Goal: Information Seeking & Learning: Learn about a topic

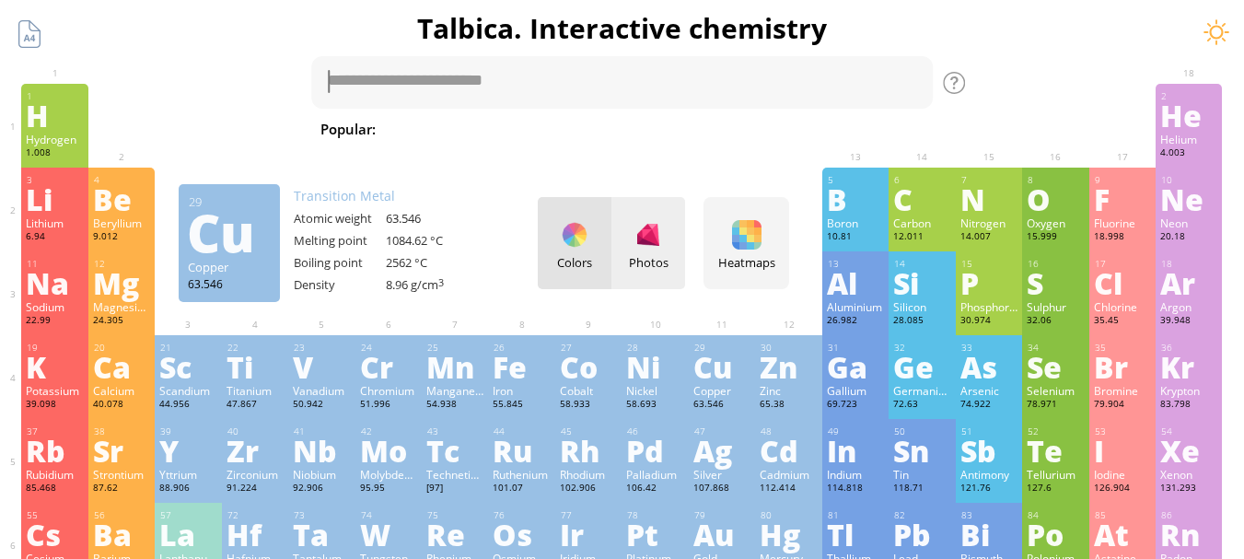
click at [663, 245] on div at bounding box center [647, 234] width 29 height 29
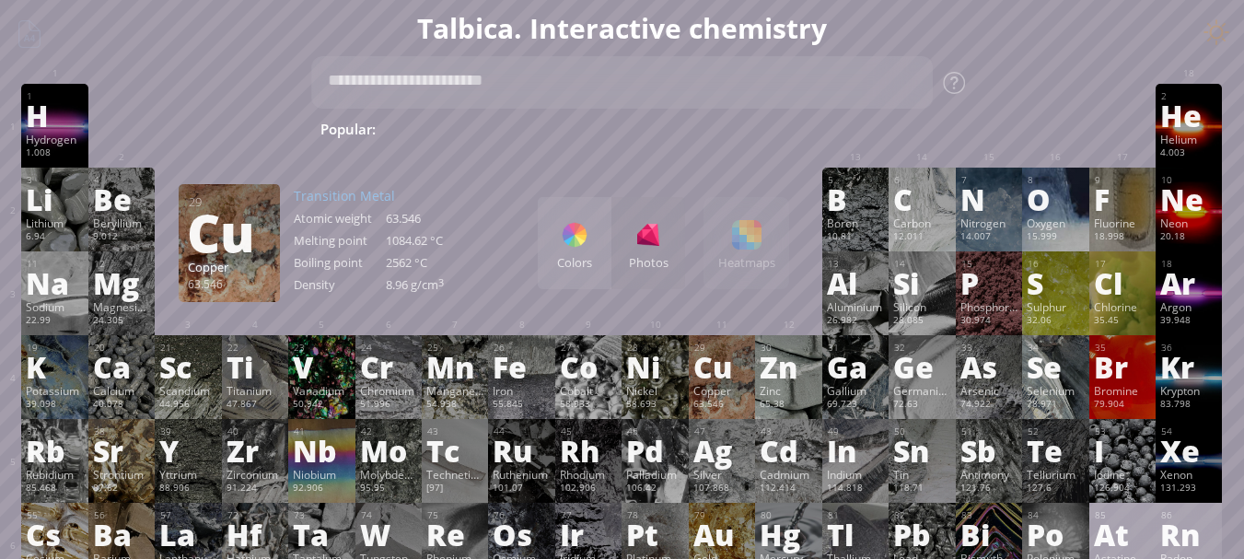
click at [744, 128] on span "H 2 SO 4 + NaOH" at bounding box center [802, 129] width 116 height 22
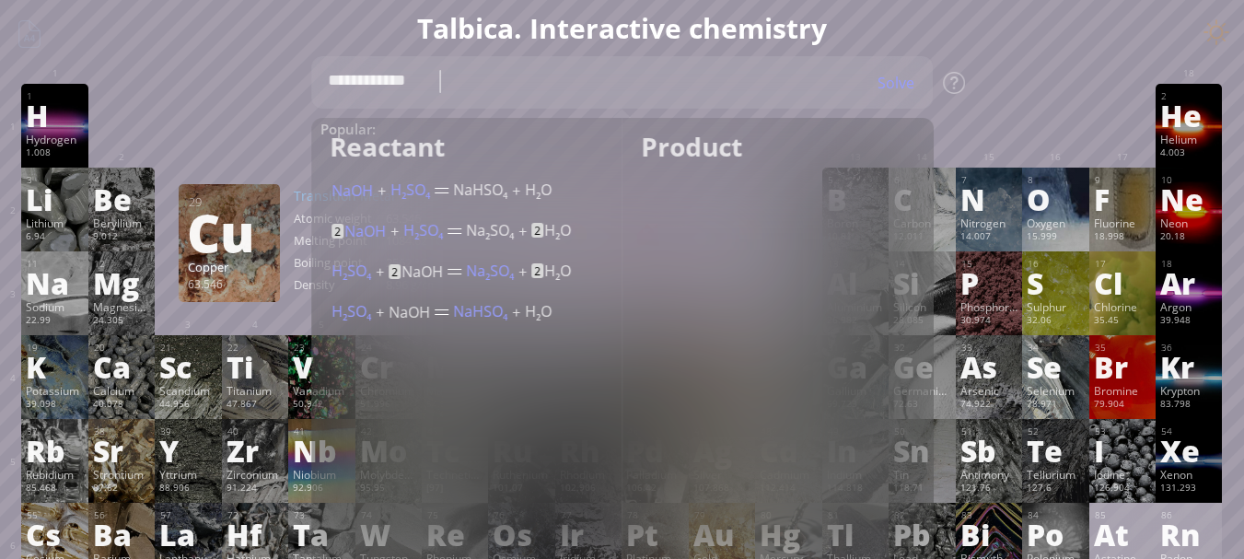
click at [864, 87] on div "Solve" at bounding box center [887, 83] width 92 height 20
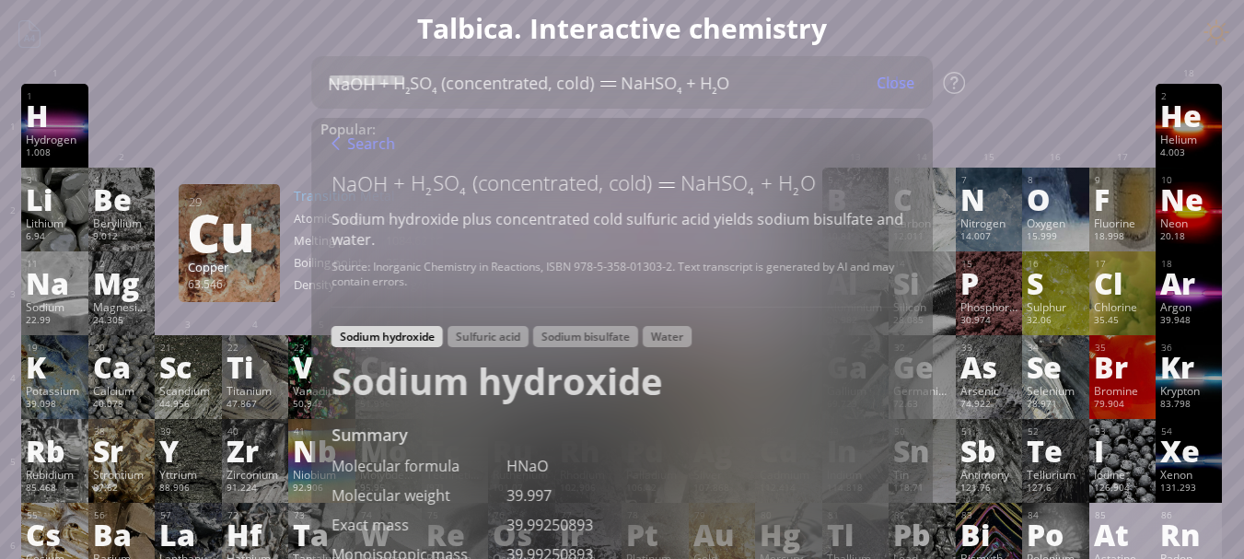
click at [931, 93] on div "Close" at bounding box center [895, 83] width 75 height 24
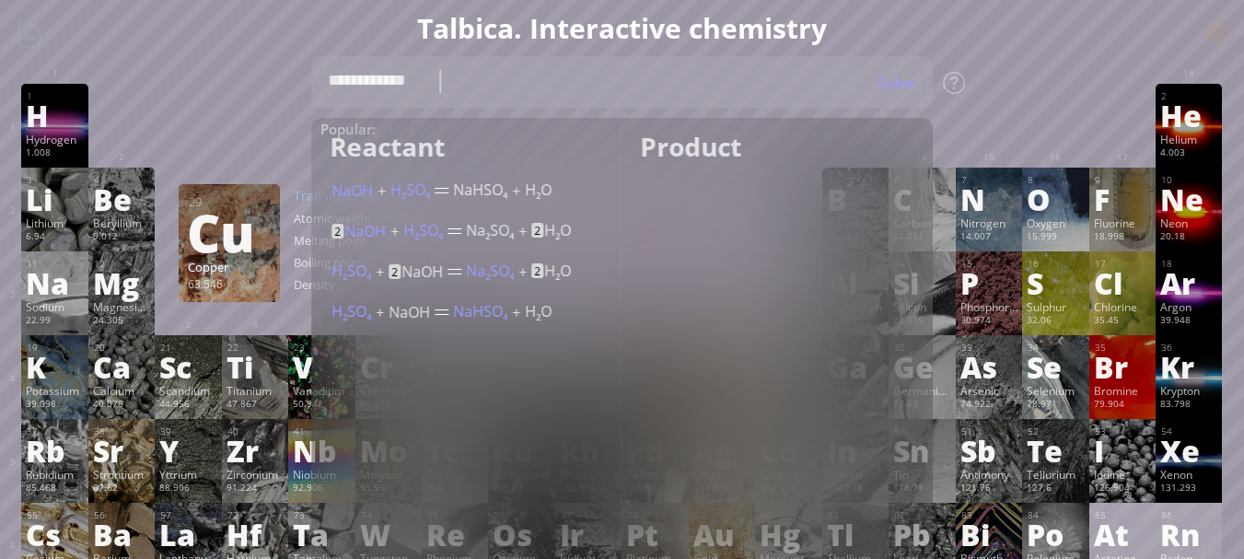
click at [967, 107] on div at bounding box center [989, 98] width 66 height 28
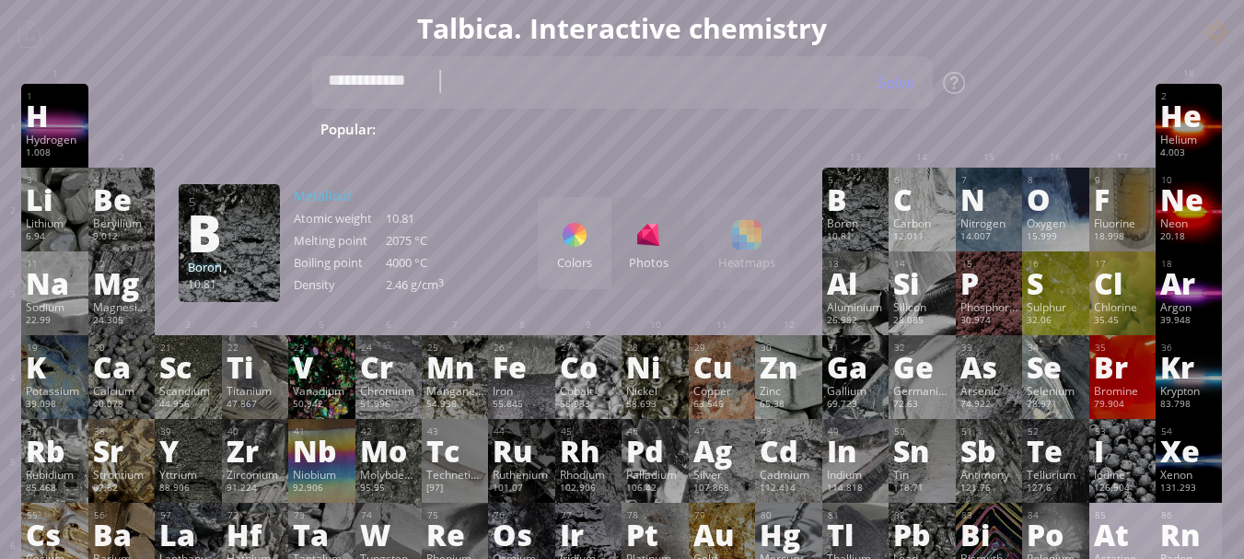
click at [1188, 134] on span "C 2 H 5 OH" at bounding box center [1226, 129] width 76 height 22
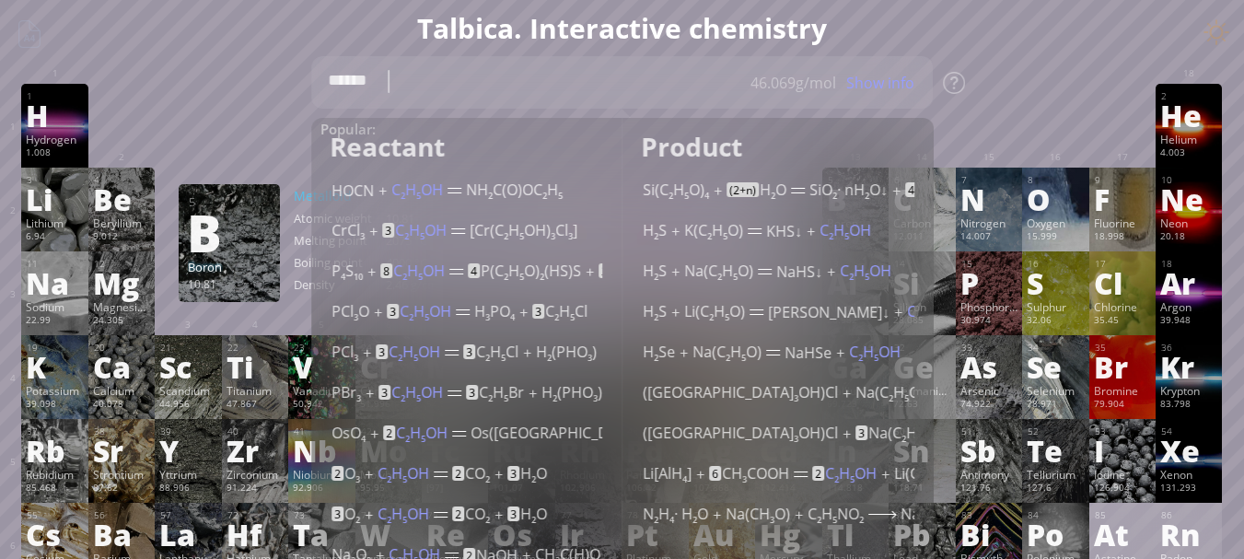
click at [874, 118] on div "Product Si(C 2 H 5 O) 4 + (2+n) H 2 O SiO 2 · nH 2 O ↓ + 4 C 2 H 5 OH (40-50°C)…" at bounding box center [777, 343] width 311 height 451
click at [922, 92] on div "Show info" at bounding box center [887, 83] width 92 height 20
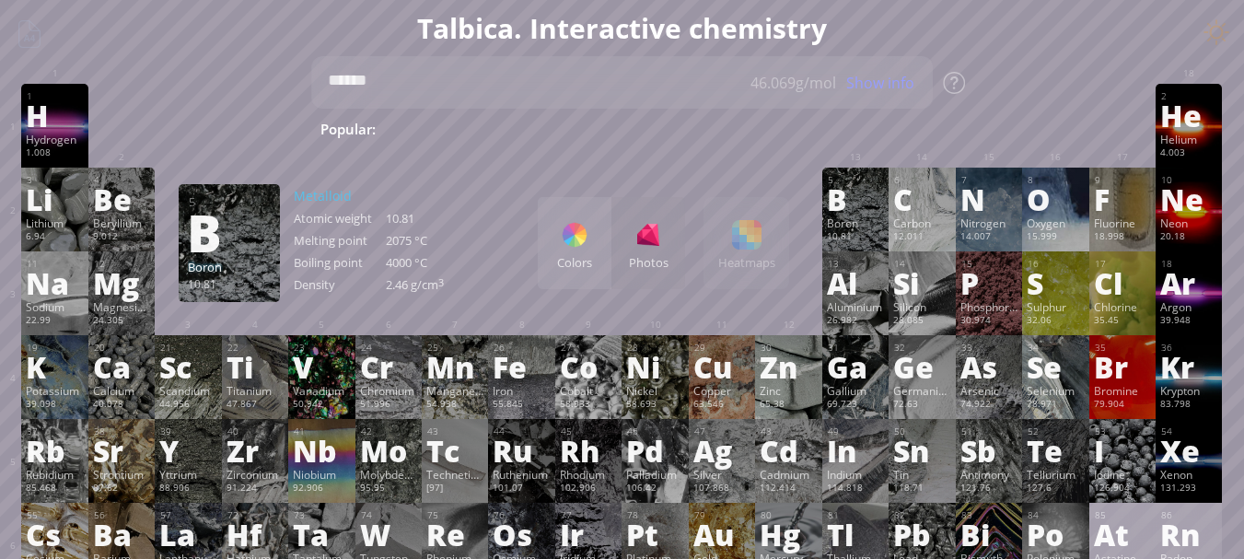
click at [446, 71] on textarea "******" at bounding box center [622, 82] width 622 height 52
type textarea "*"
click at [256, 96] on div at bounding box center [254, 97] width 57 height 15
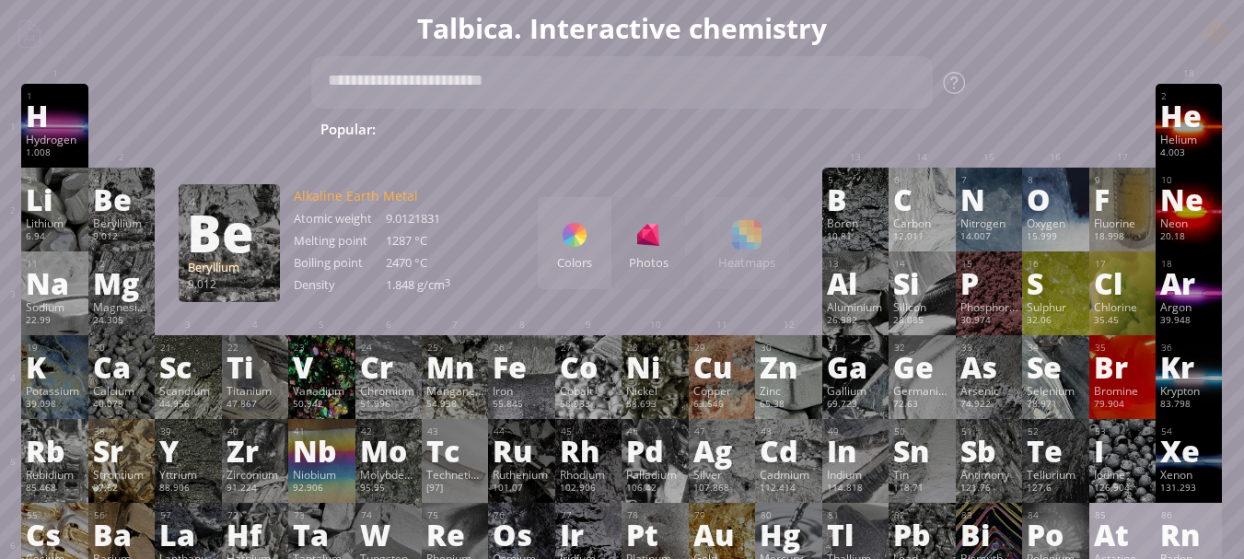
click at [189, 140] on div "1 H Hydrogen 1.008 −1, +1 −1, +1 -259.14 °C -252.87 °C 0.0899 g/l 1s 1 2 He Hel…" at bounding box center [621, 126] width 1200 height 84
click at [746, 243] on div "Colors Photos Heatmaps Heatmaps Normal mode Melting point Boiling point Density…" at bounding box center [663, 243] width 251 height 92
click at [595, 251] on div "Colors" at bounding box center [575, 243] width 74 height 92
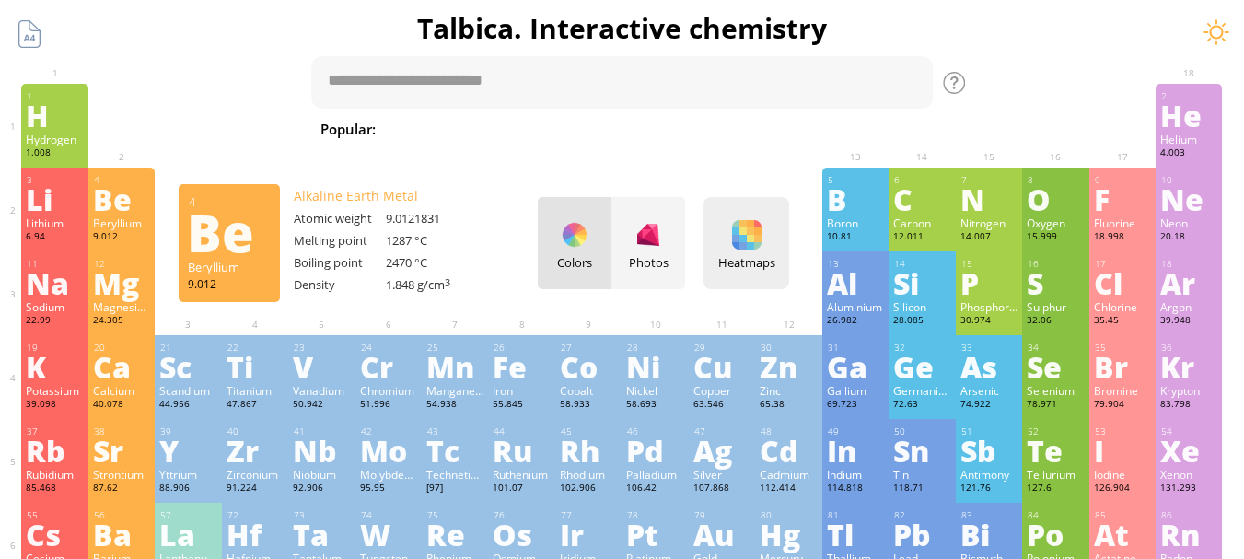
click at [759, 244] on div at bounding box center [746, 234] width 29 height 29
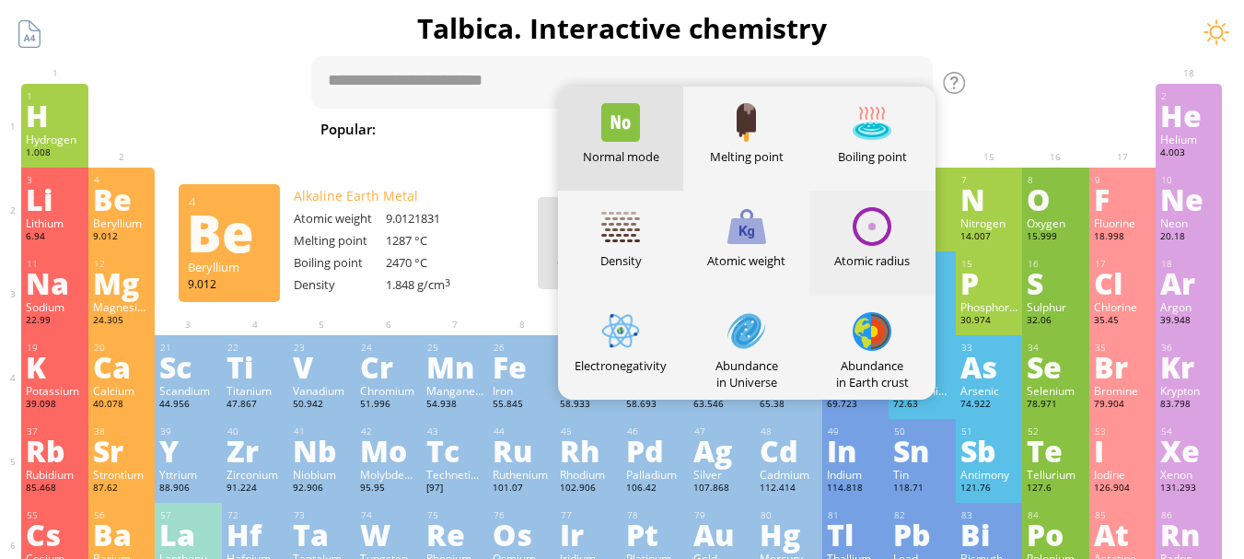
click at [884, 226] on div at bounding box center [871, 226] width 39 height 39
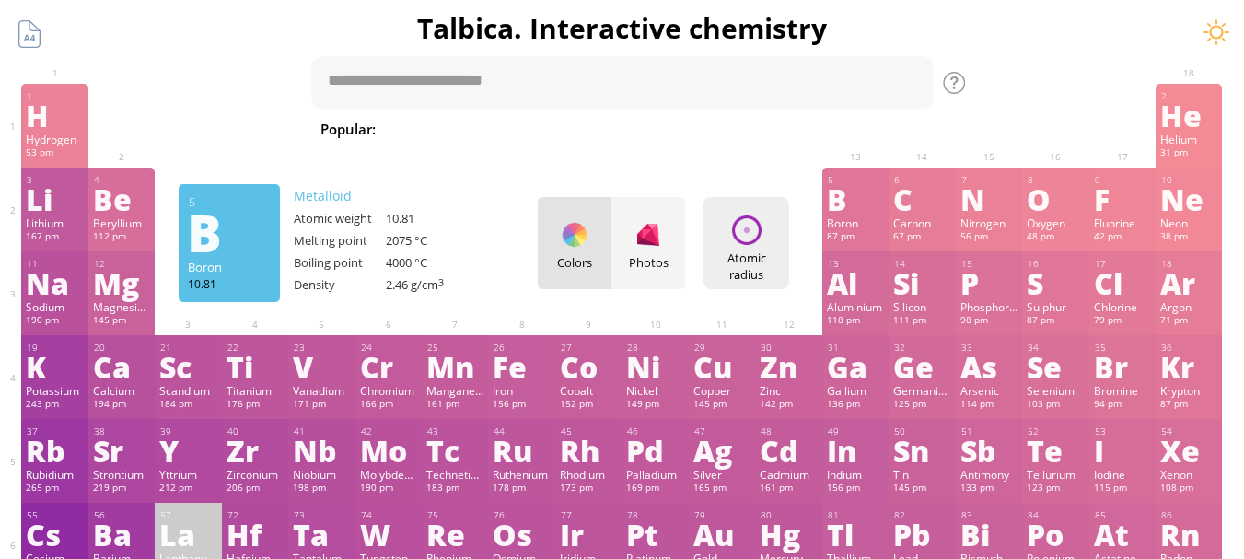
click at [759, 235] on div at bounding box center [746, 229] width 29 height 29
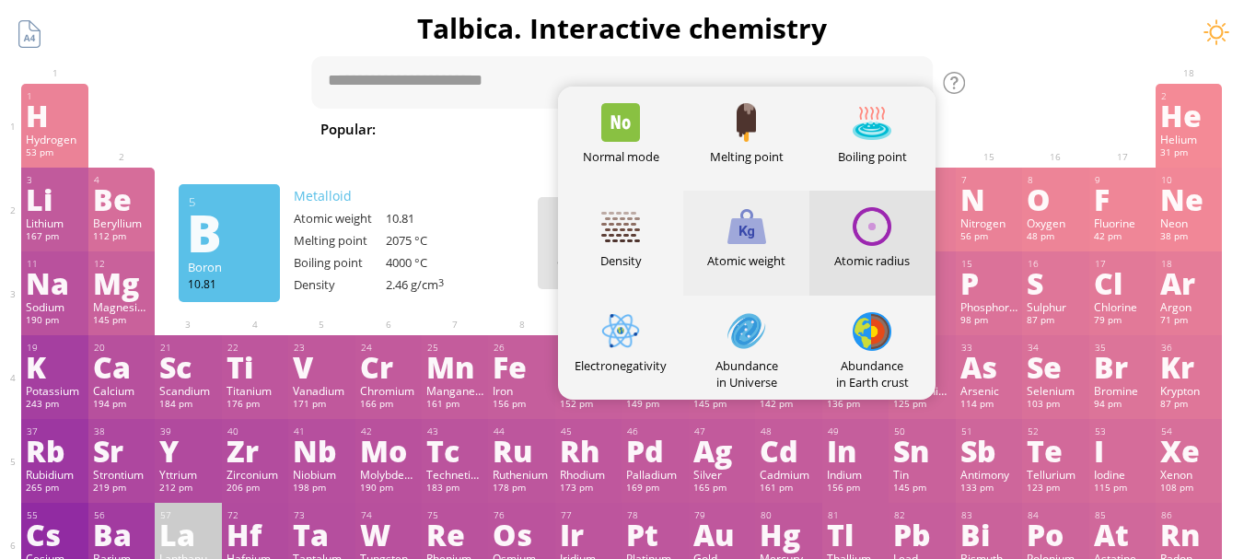
click at [748, 239] on div at bounding box center [746, 226] width 39 height 39
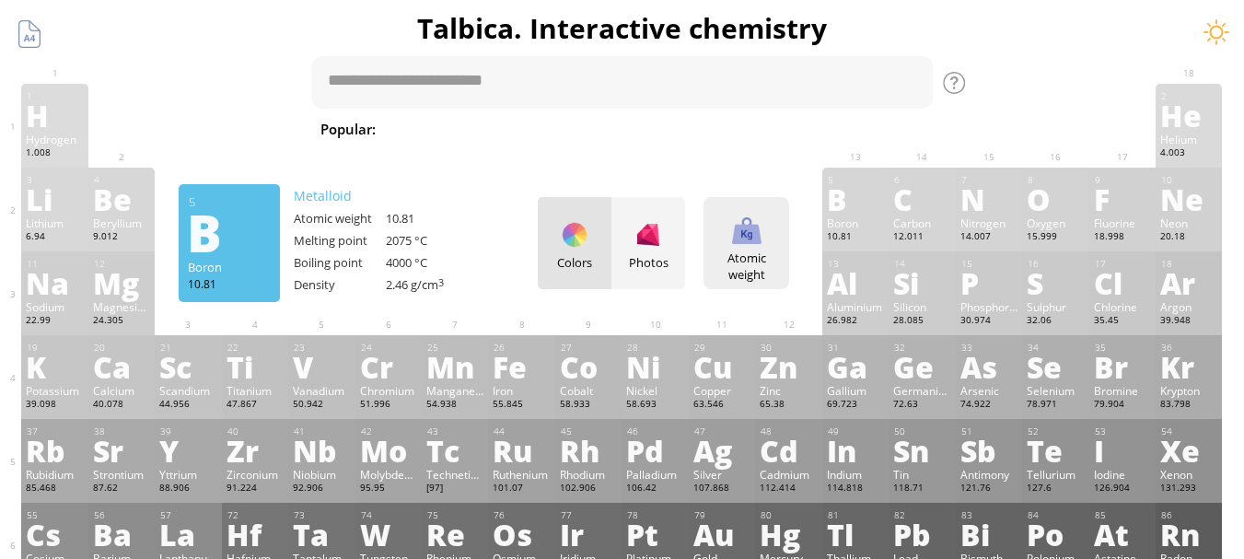
click at [748, 239] on div at bounding box center [746, 229] width 29 height 29
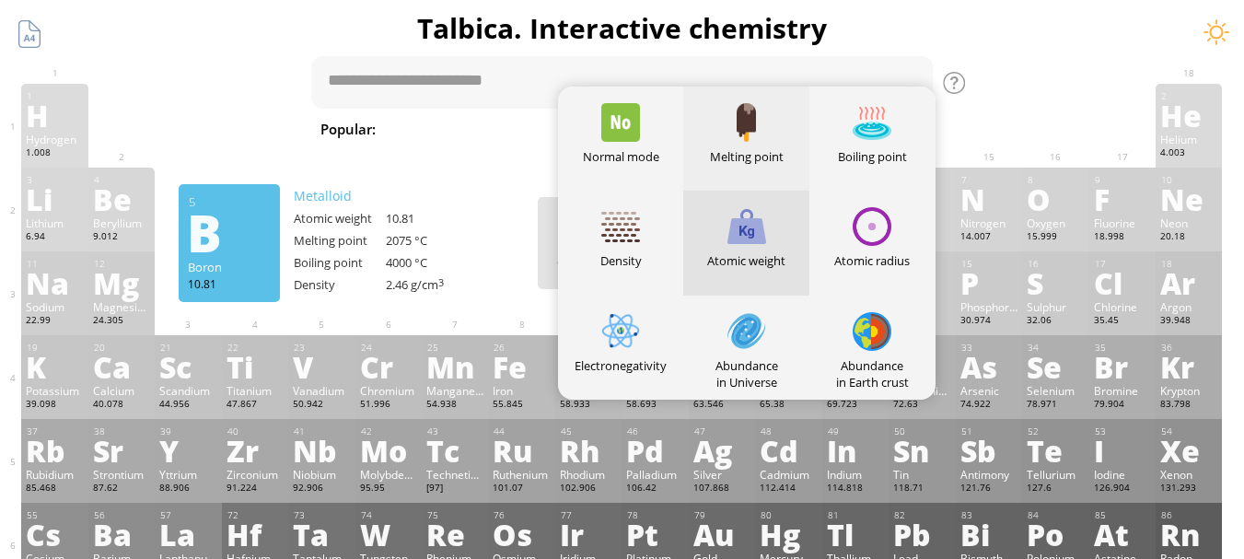
click at [748, 126] on div at bounding box center [746, 122] width 39 height 39
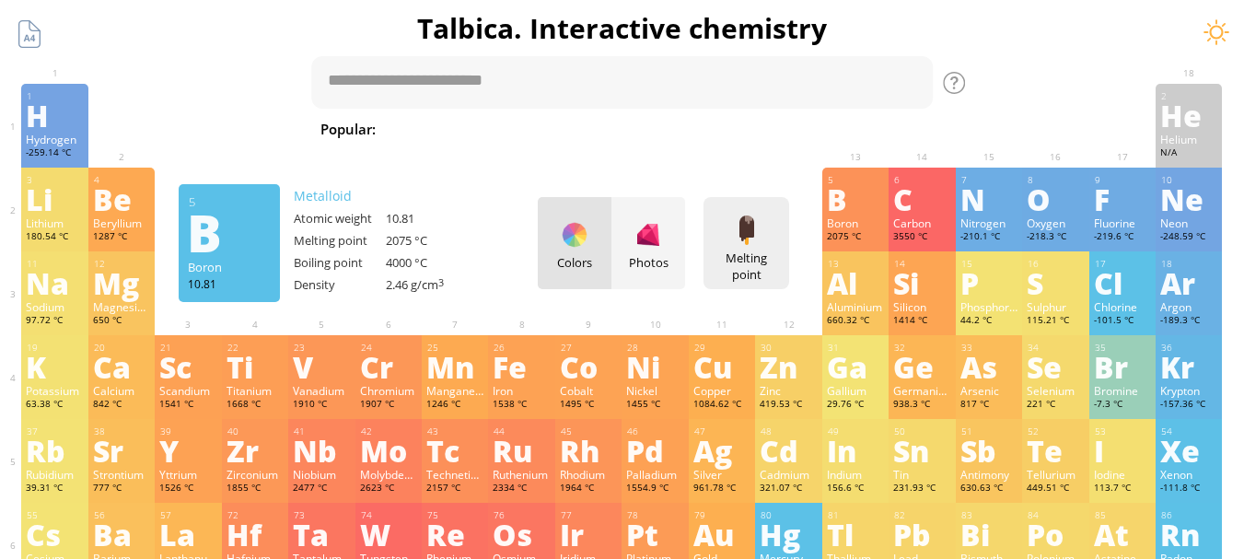
click at [744, 222] on div at bounding box center [746, 229] width 29 height 29
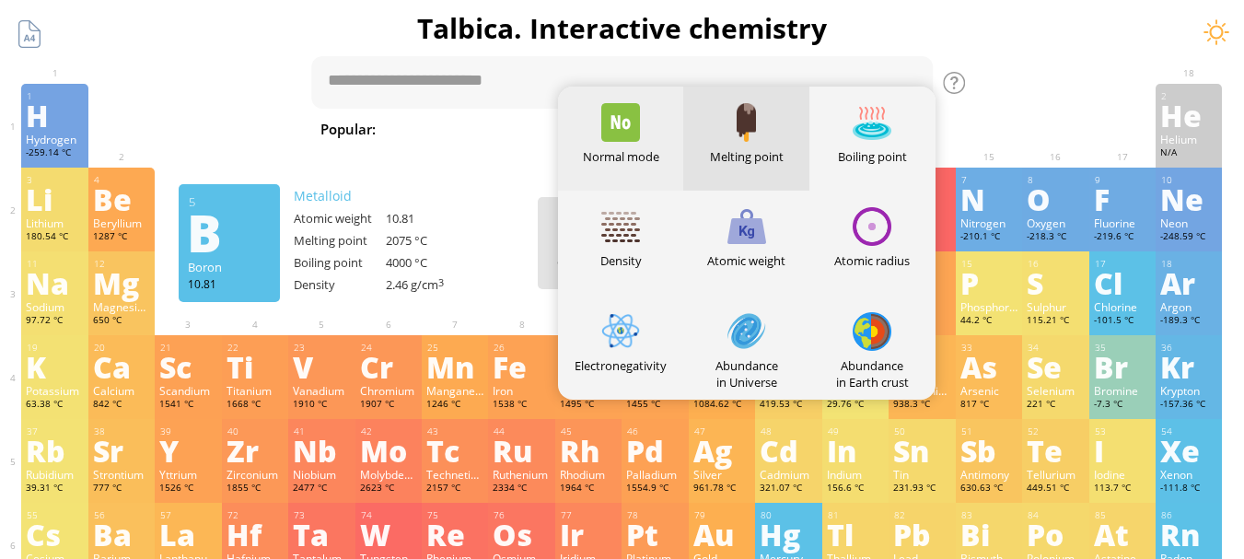
click at [650, 154] on div "Normal mode" at bounding box center [621, 156] width 126 height 17
